Goal: Task Accomplishment & Management: Use online tool/utility

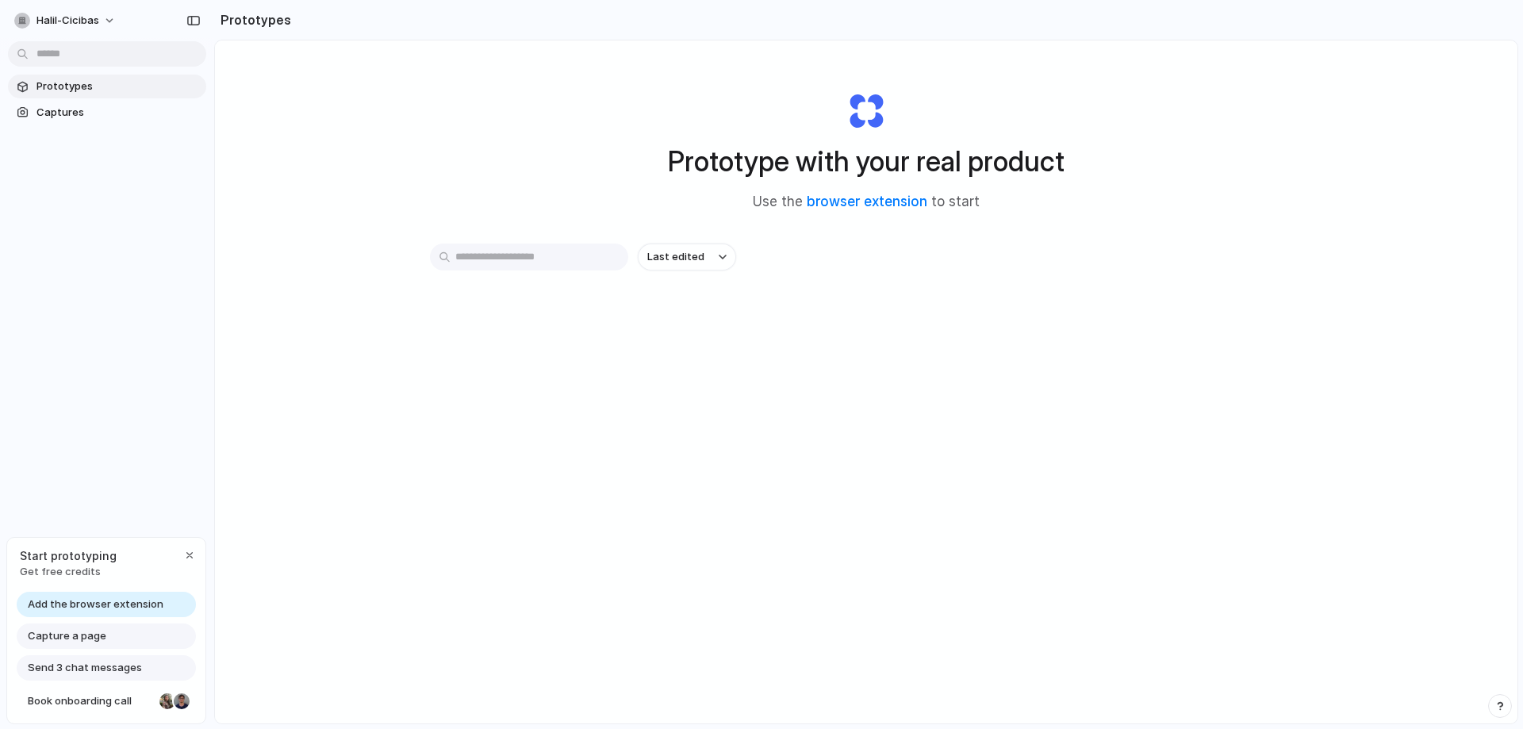
click at [136, 605] on span "Add the browser extension" at bounding box center [96, 605] width 136 height 16
click at [102, 631] on span "Capture a page" at bounding box center [67, 636] width 79 height 16
click at [68, 636] on span "Capture a page" at bounding box center [67, 636] width 79 height 16
drag, startPoint x: 1130, startPoint y: 81, endPoint x: 1168, endPoint y: 47, distance: 50.5
click at [1130, 80] on div "Prototype with your real product Use the browser extension to start" at bounding box center [866, 144] width 635 height 171
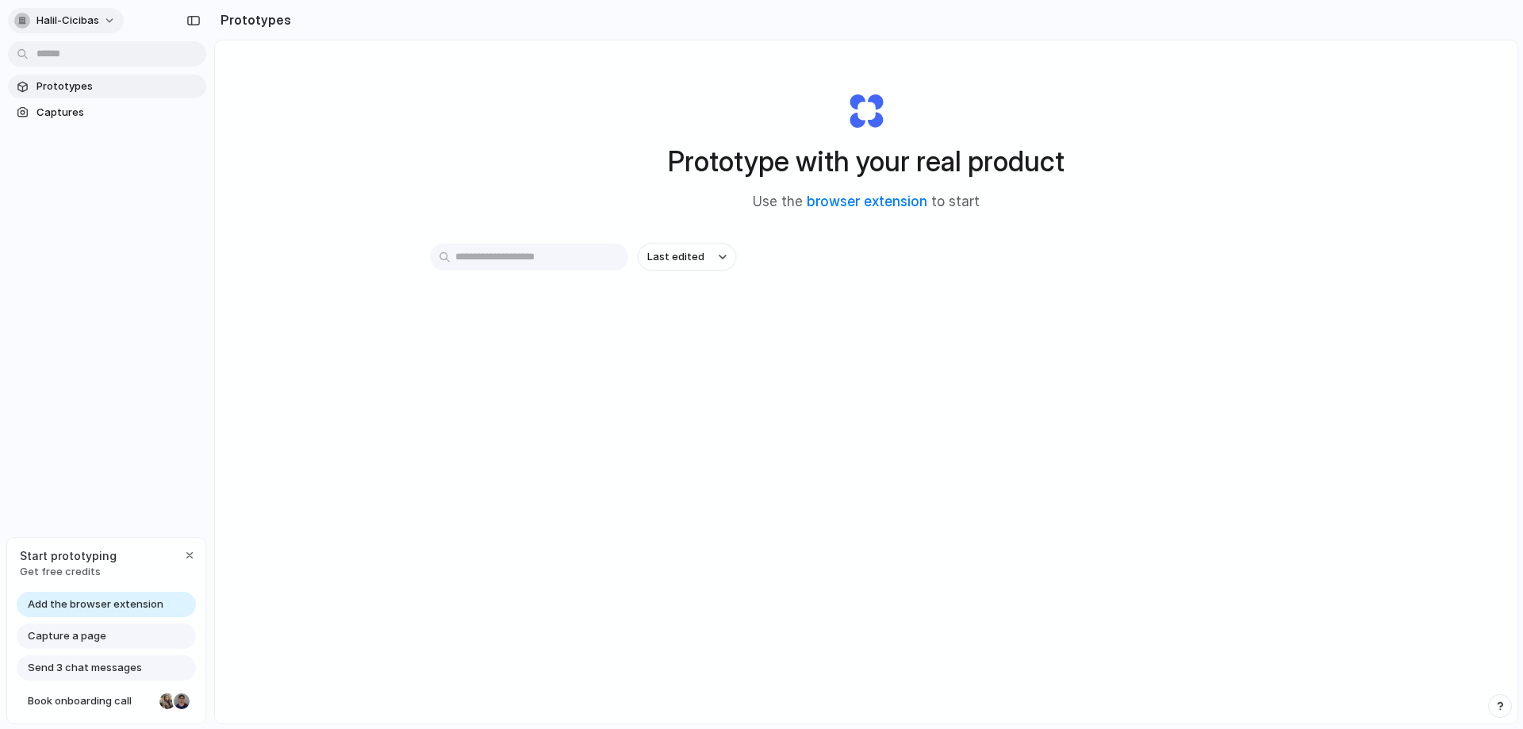
click at [100, 16] on button "halil-cicibas" at bounding box center [66, 20] width 116 height 25
click at [307, 85] on div "Settings Invite members Change theme Sign out" at bounding box center [761, 364] width 1523 height 729
click at [71, 112] on span "Captures" at bounding box center [117, 113] width 163 height 16
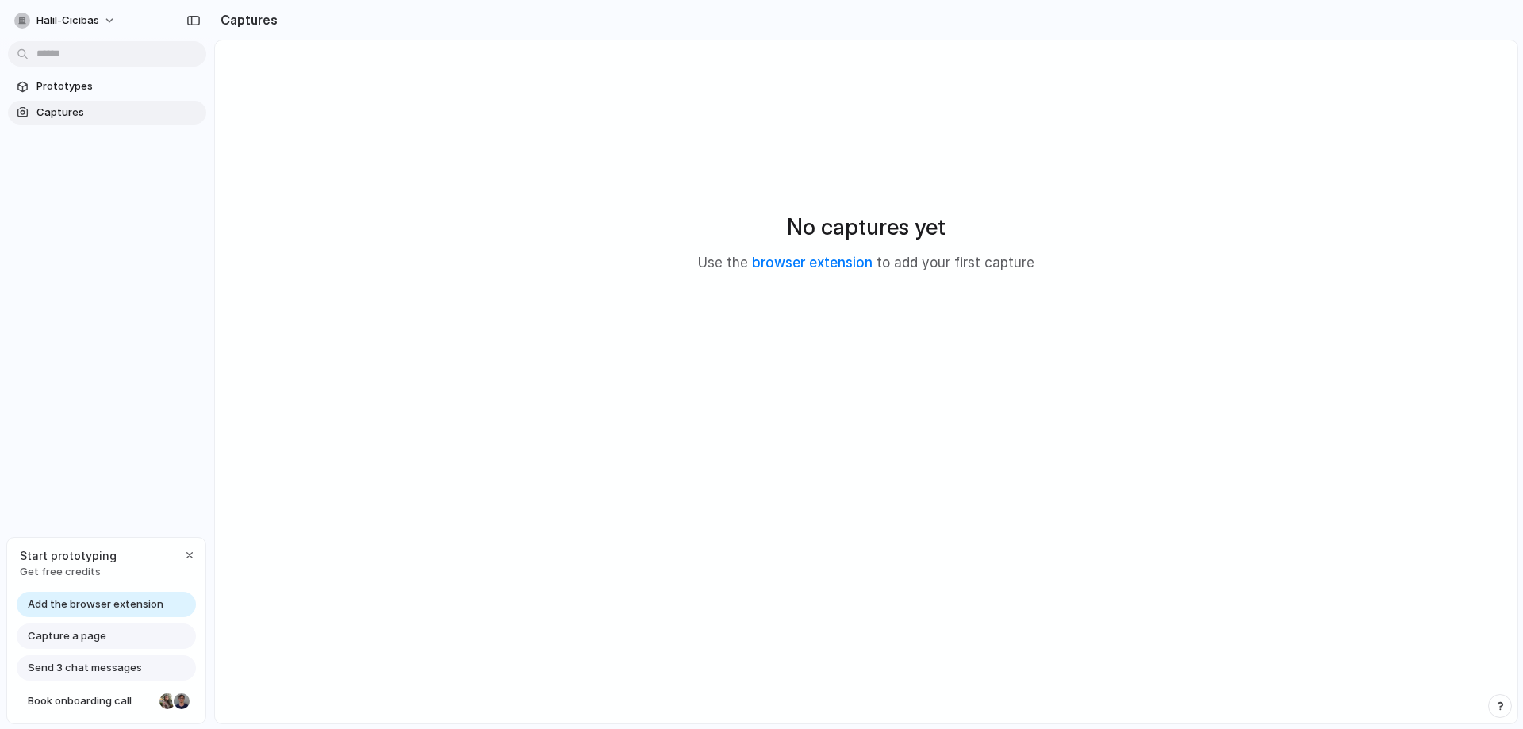
click at [762, 365] on div at bounding box center [762, 365] width 0 height 0
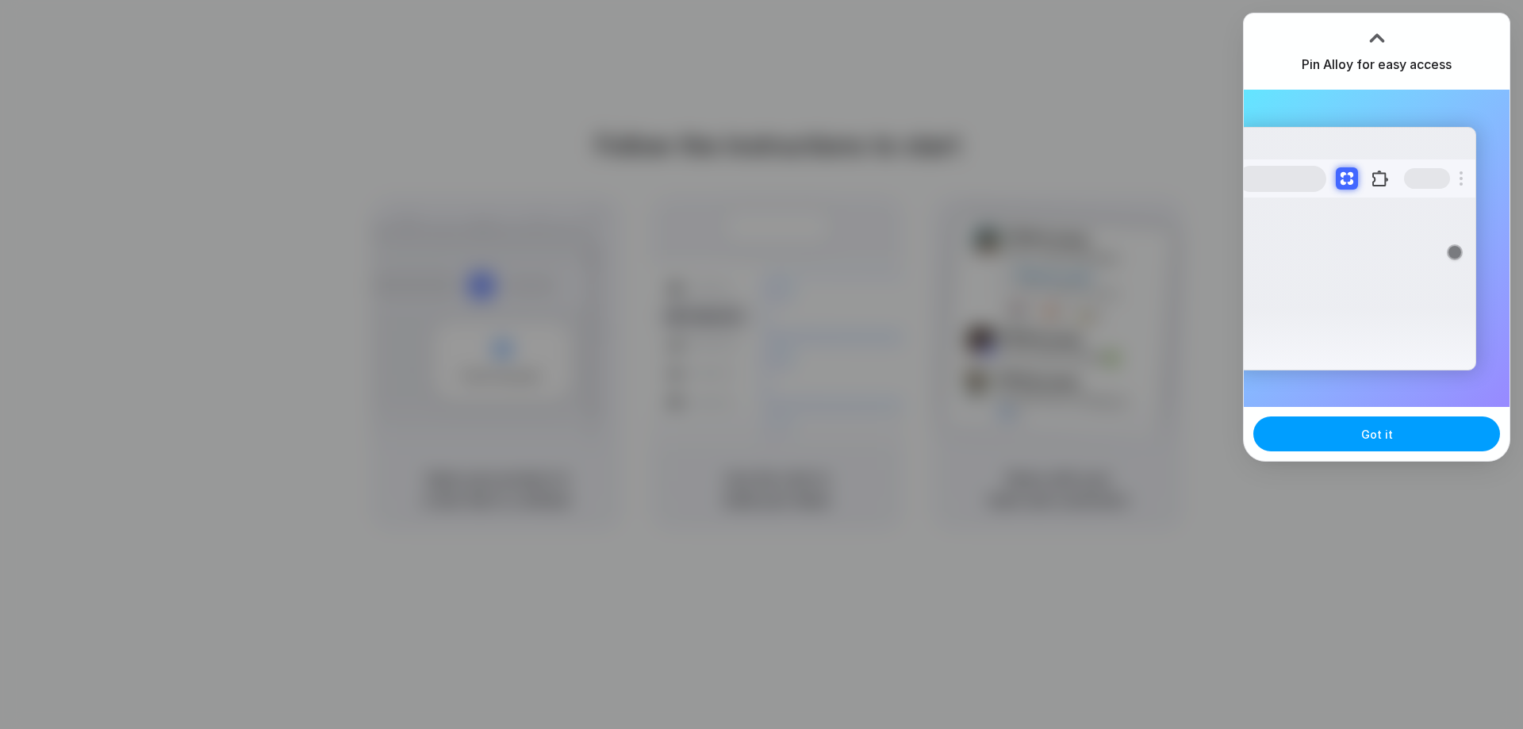
click at [1420, 435] on button "Got it" at bounding box center [1376, 433] width 247 height 35
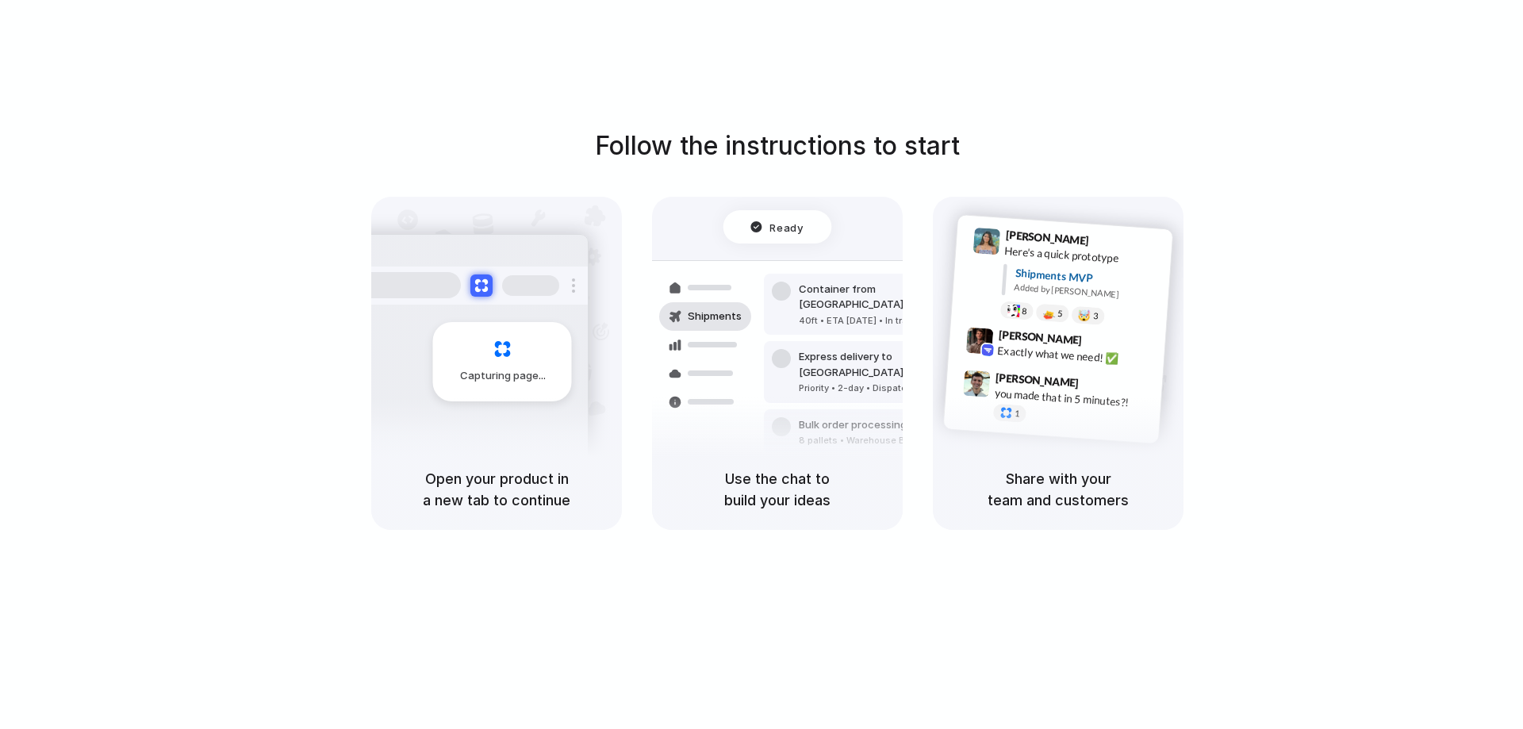
click at [1095, 74] on div "Follow the instructions to start Capturing page Open your product in a new tab …" at bounding box center [777, 380] width 1555 height 761
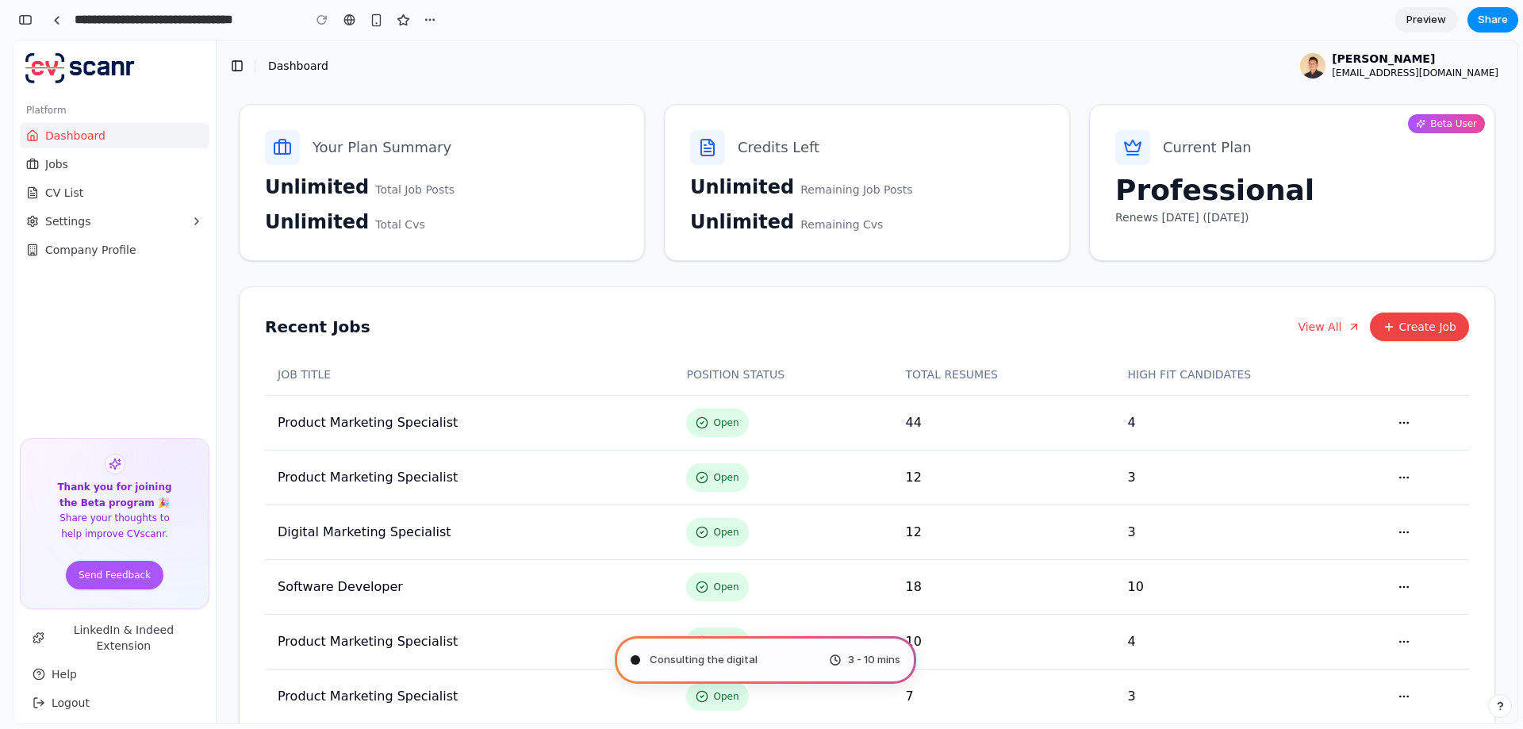
type input "**********"
